Goal: Task Accomplishment & Management: Use online tool/utility

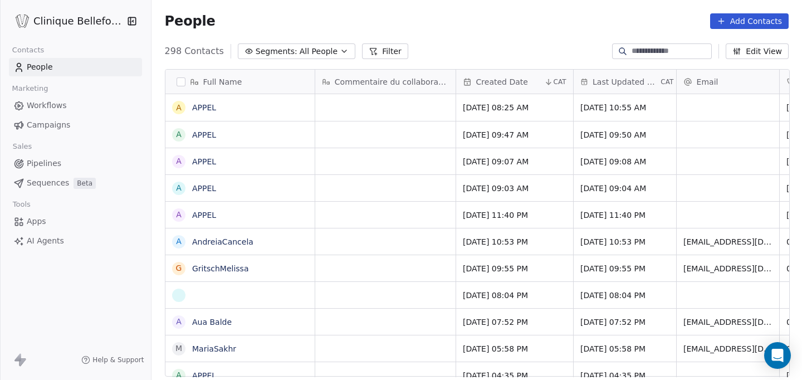
scroll to position [334, 652]
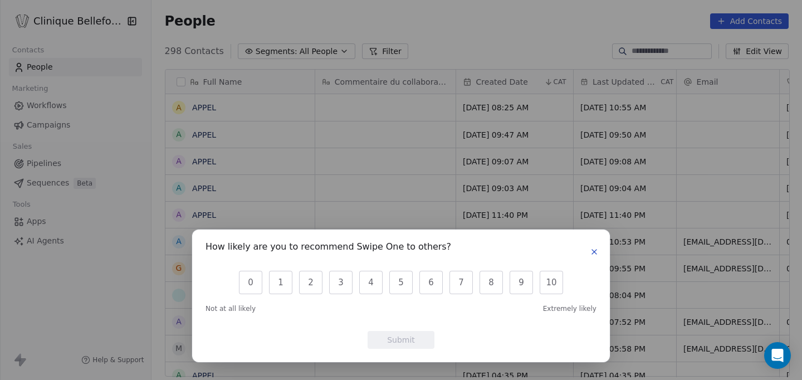
click at [595, 248] on icon "button" at bounding box center [594, 251] width 9 height 9
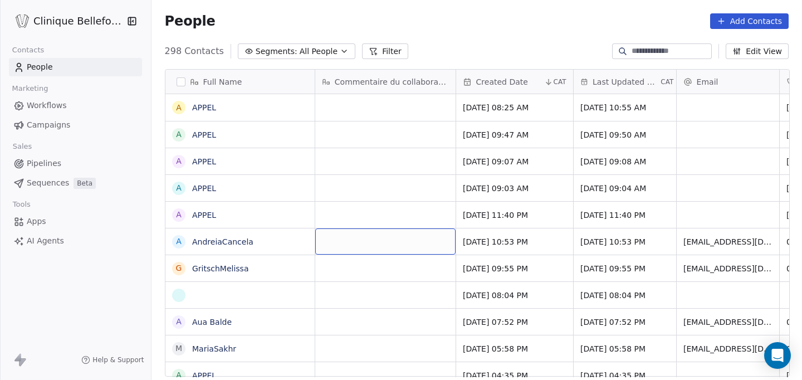
click at [379, 248] on div "grid" at bounding box center [385, 241] width 140 height 26
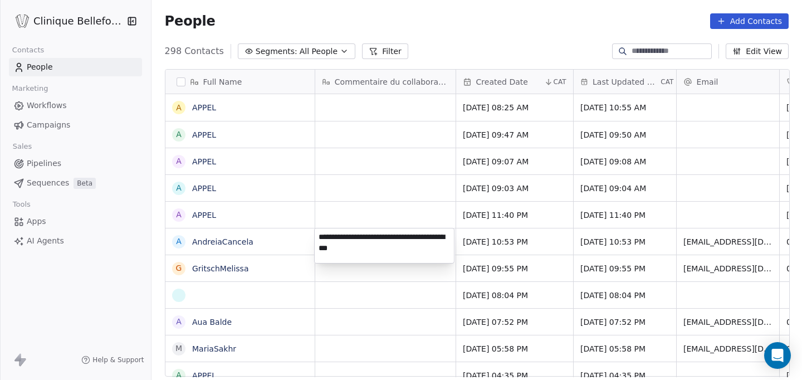
type textarea "**********"
click at [568, 245] on html "Clinique Bellefontaine Contacts People Marketing Workflows Campaigns Sales Pipe…" at bounding box center [401, 190] width 802 height 380
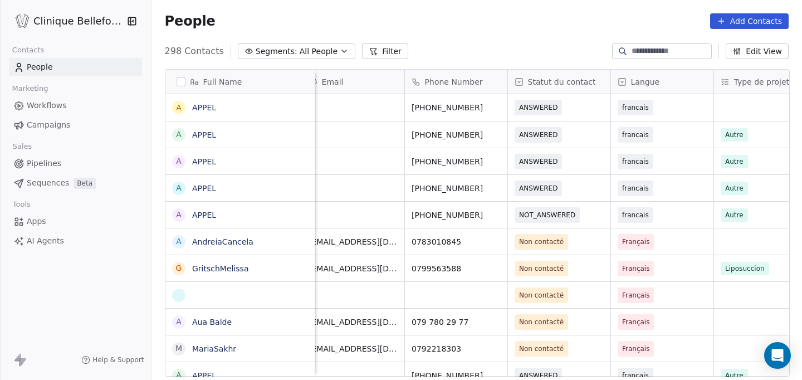
scroll to position [0, 391]
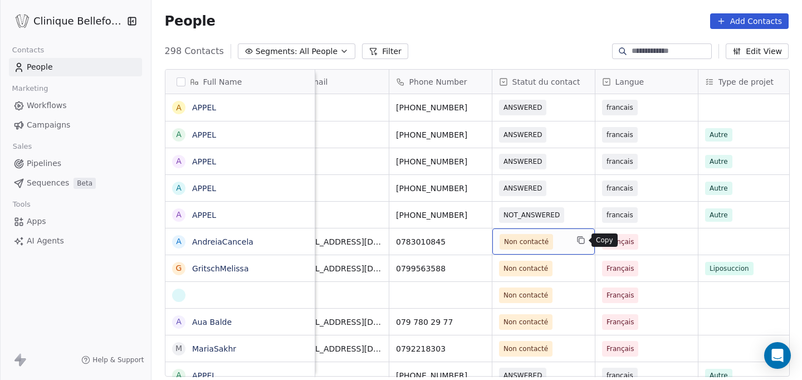
click at [583, 245] on button "grid" at bounding box center [580, 239] width 13 height 13
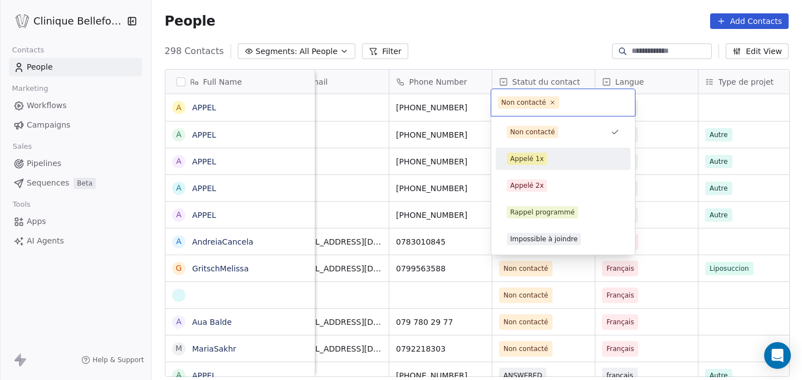
click at [550, 162] on div "Appelé 1x" at bounding box center [563, 159] width 113 height 12
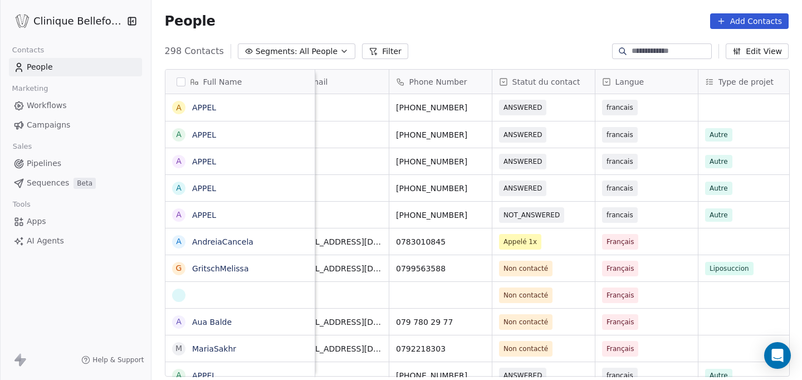
scroll to position [0, 403]
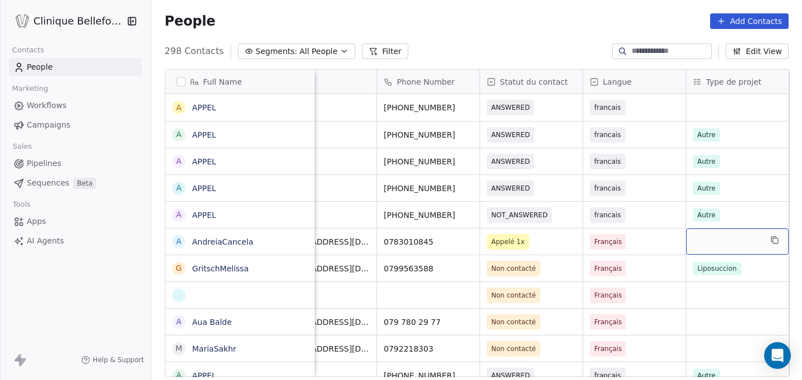
click at [721, 243] on div "grid" at bounding box center [737, 241] width 103 height 26
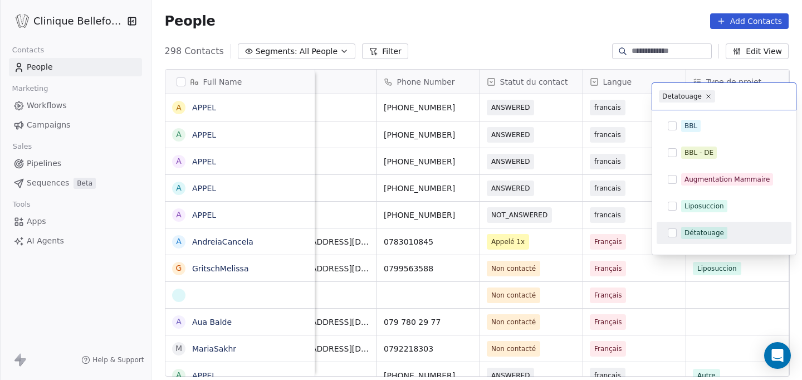
click at [696, 228] on div "Détatouage" at bounding box center [705, 233] width 40 height 10
click at [677, 293] on html "Clinique Bellefontaine Contacts People Marketing Workflows Campaigns Sales Pipe…" at bounding box center [401, 190] width 802 height 380
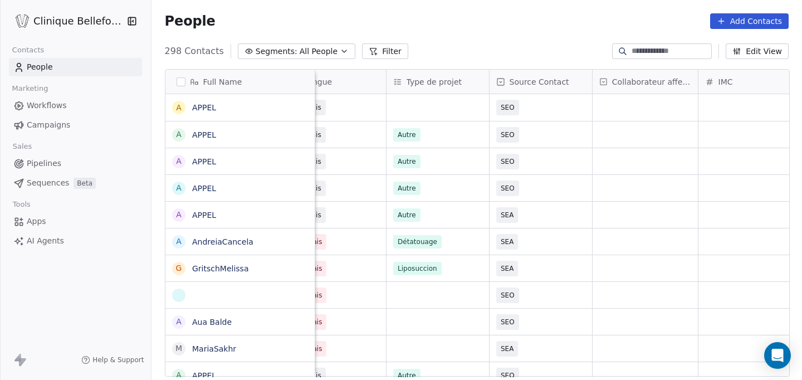
scroll to position [0, 704]
click at [656, 243] on div "grid" at bounding box center [643, 241] width 105 height 26
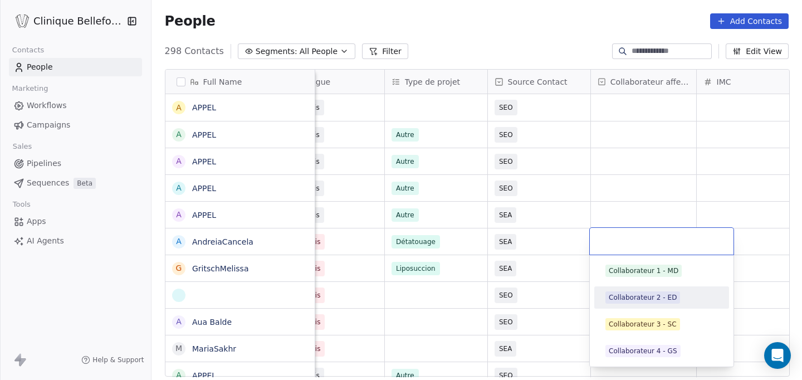
click at [644, 305] on div "Collaborateur 2 - ED" at bounding box center [662, 298] width 126 height 18
